Goal: Task Accomplishment & Management: Manage account settings

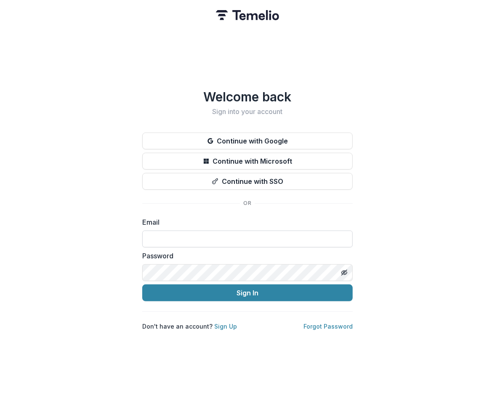
click at [146, 236] on input at bounding box center [247, 239] width 210 height 17
type input "**********"
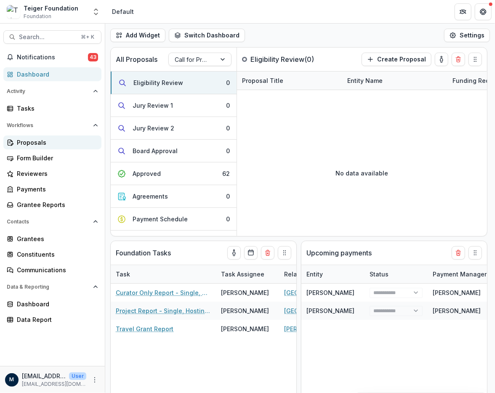
click at [24, 141] on div "Proposals" at bounding box center [56, 142] width 78 height 9
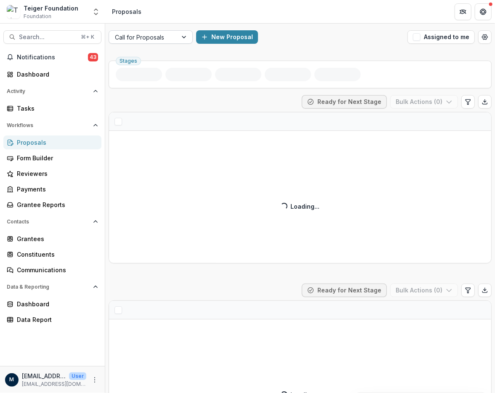
click at [158, 40] on div at bounding box center [143, 37] width 56 height 11
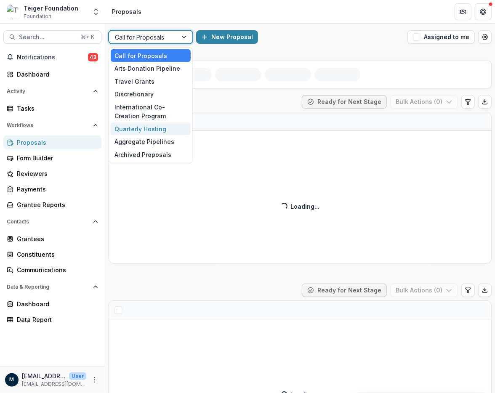
click at [139, 134] on div "Quarterly Hosting" at bounding box center [151, 128] width 80 height 13
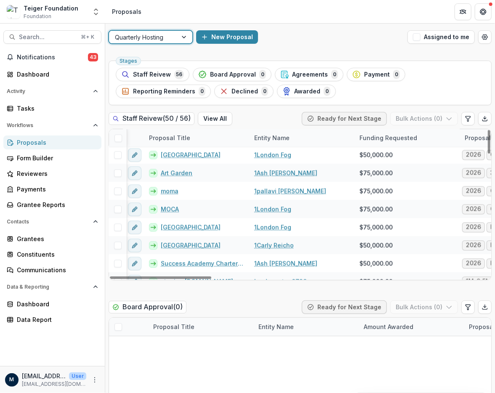
scroll to position [772, 4]
